Goal: Transaction & Acquisition: Purchase product/service

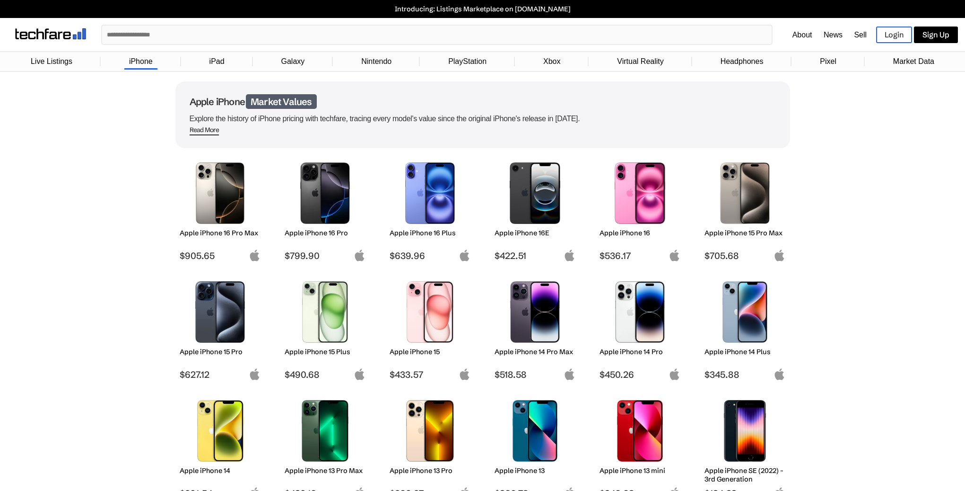
click at [223, 197] on img at bounding box center [220, 192] width 67 height 61
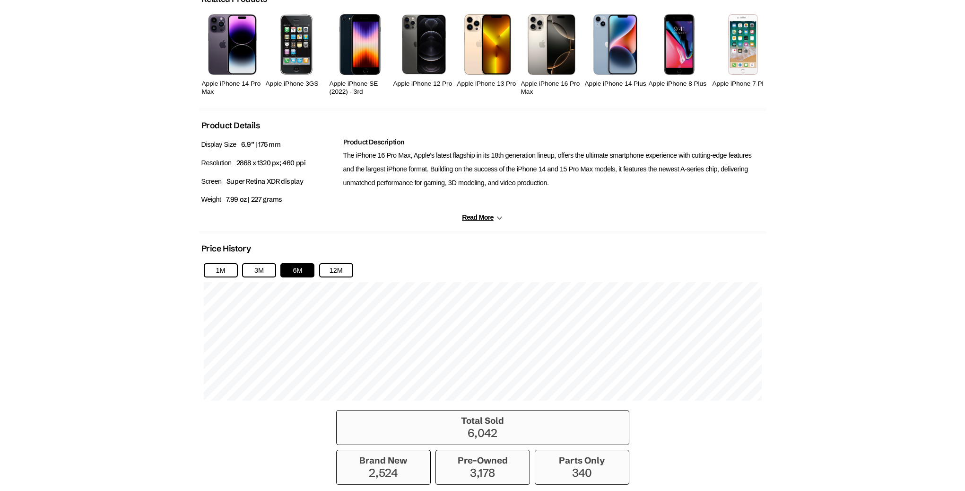
scroll to position [463, 0]
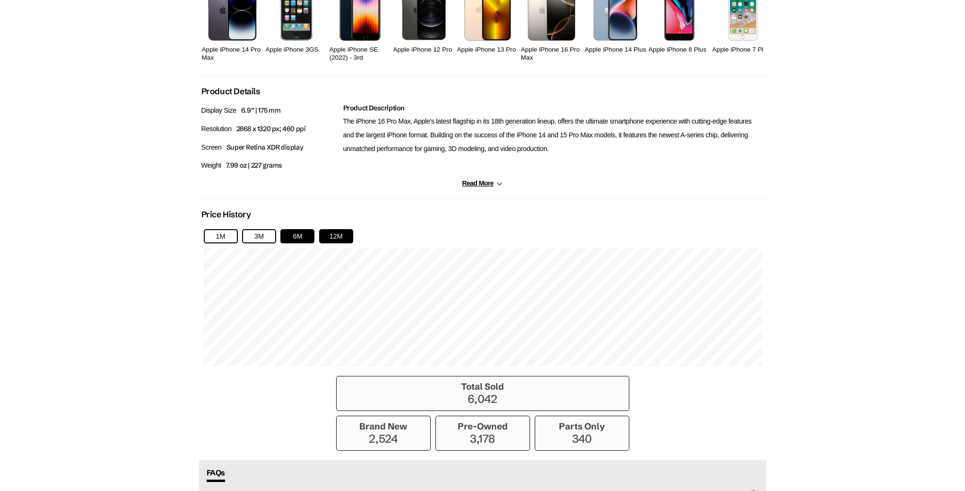
click at [331, 235] on button "12M" at bounding box center [336, 236] width 34 height 14
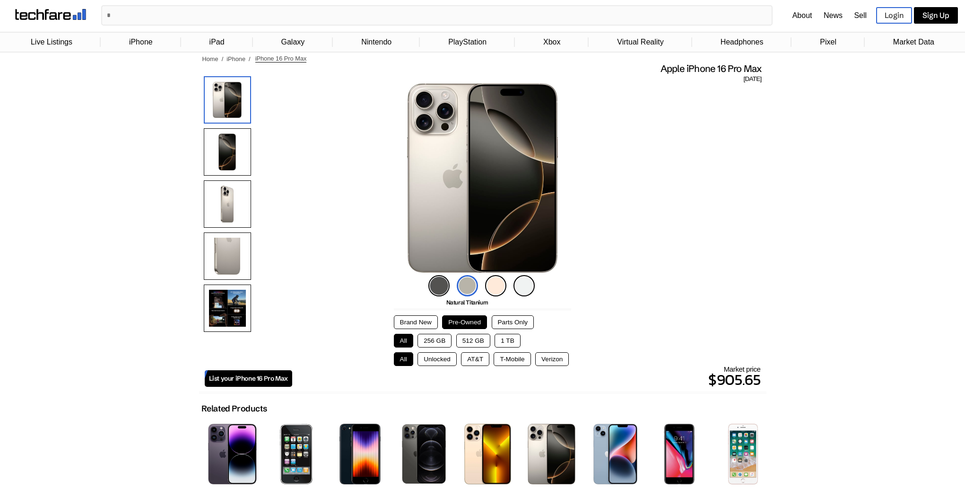
scroll to position [0, 0]
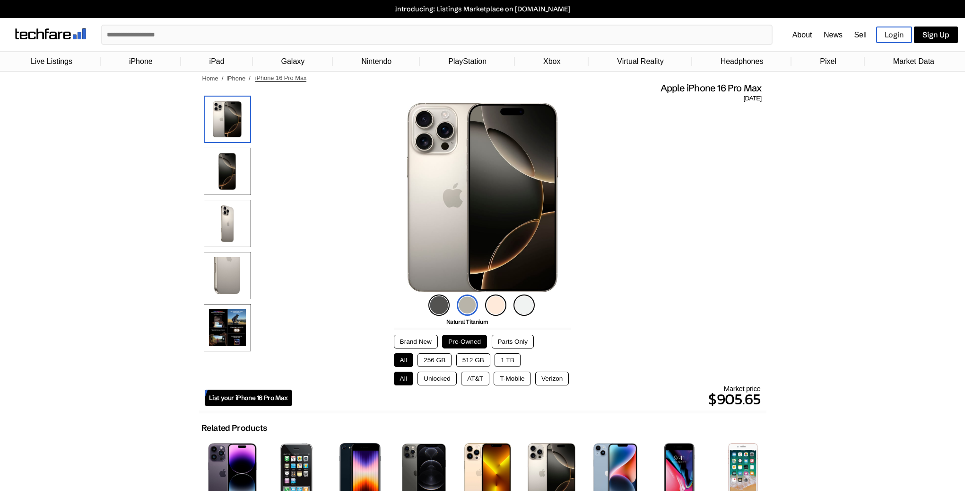
click at [140, 66] on link "iPhone" at bounding box center [140, 62] width 33 height 18
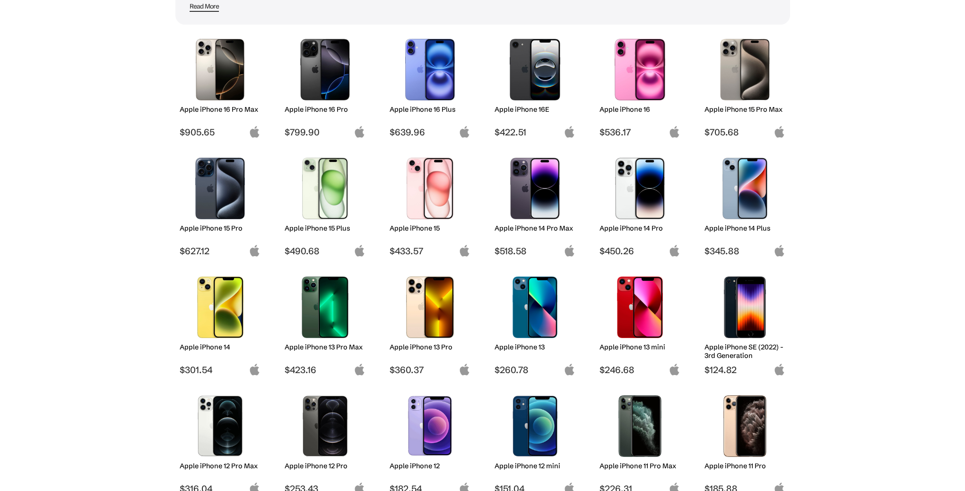
click at [219, 205] on img at bounding box center [220, 188] width 67 height 61
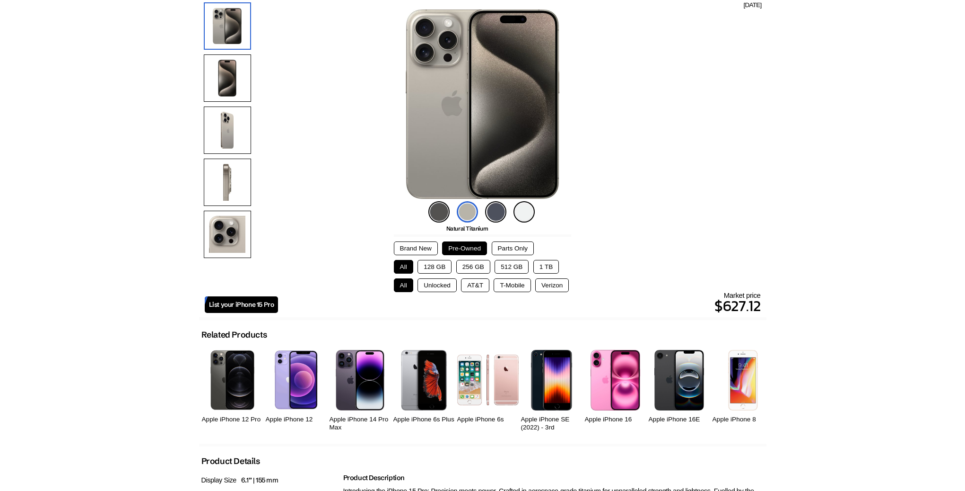
click at [423, 251] on button "Brand New" at bounding box center [416, 248] width 44 height 14
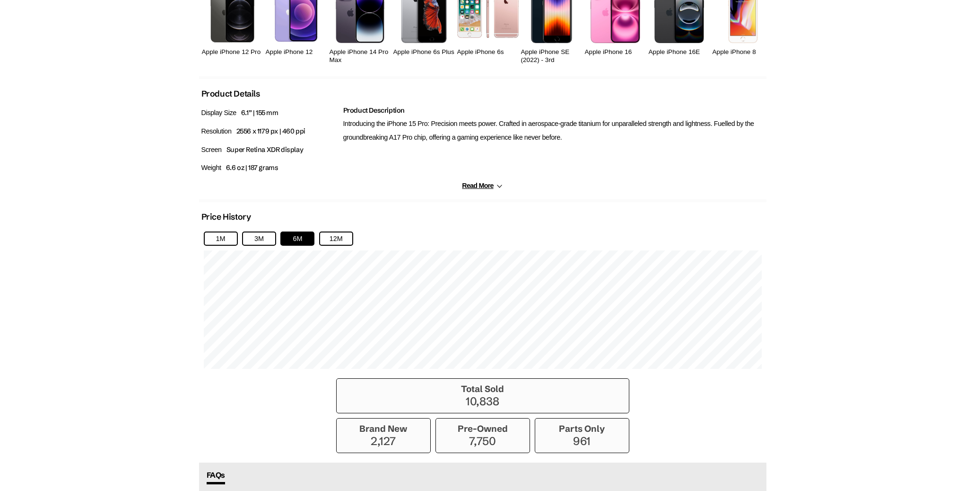
scroll to position [474, 0]
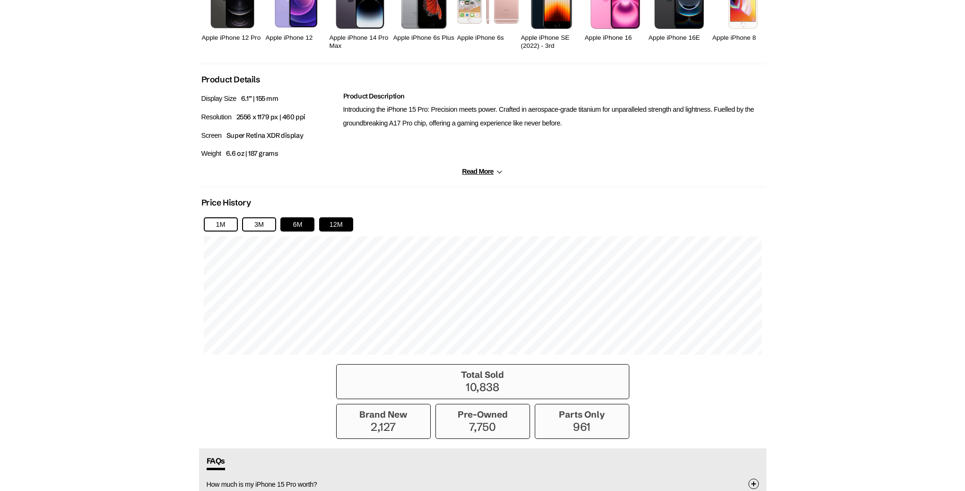
click at [336, 225] on button "12M" at bounding box center [336, 224] width 34 height 14
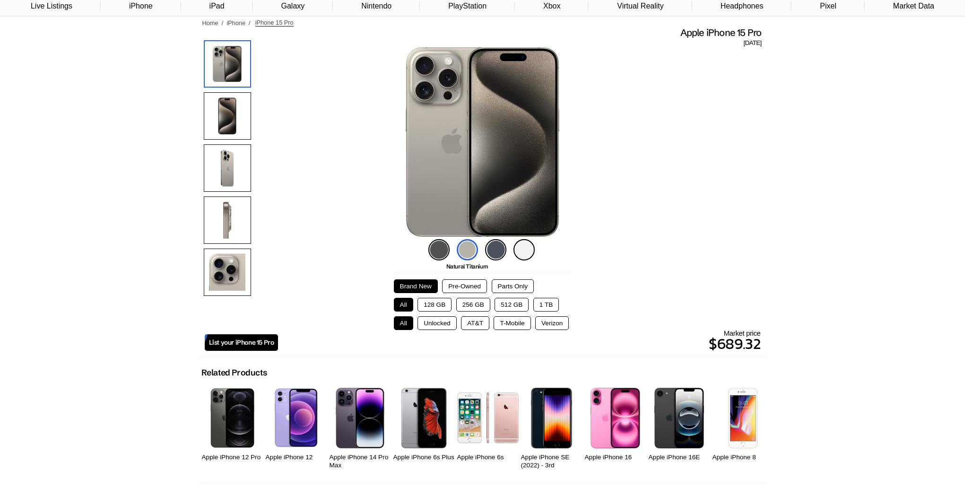
scroll to position [0, 0]
